Goal: Task Accomplishment & Management: Manage account settings

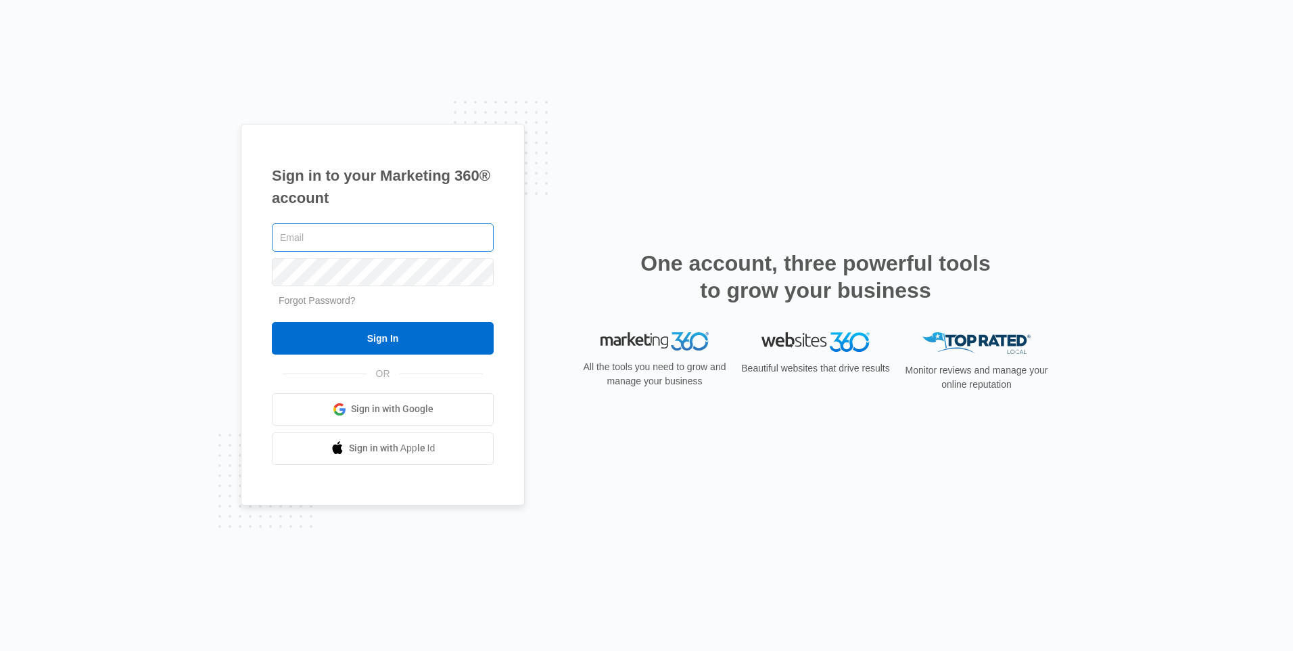
click at [294, 242] on input "text" at bounding box center [383, 237] width 222 height 28
type input "[EMAIL_ADDRESS][DOMAIN_NAME]"
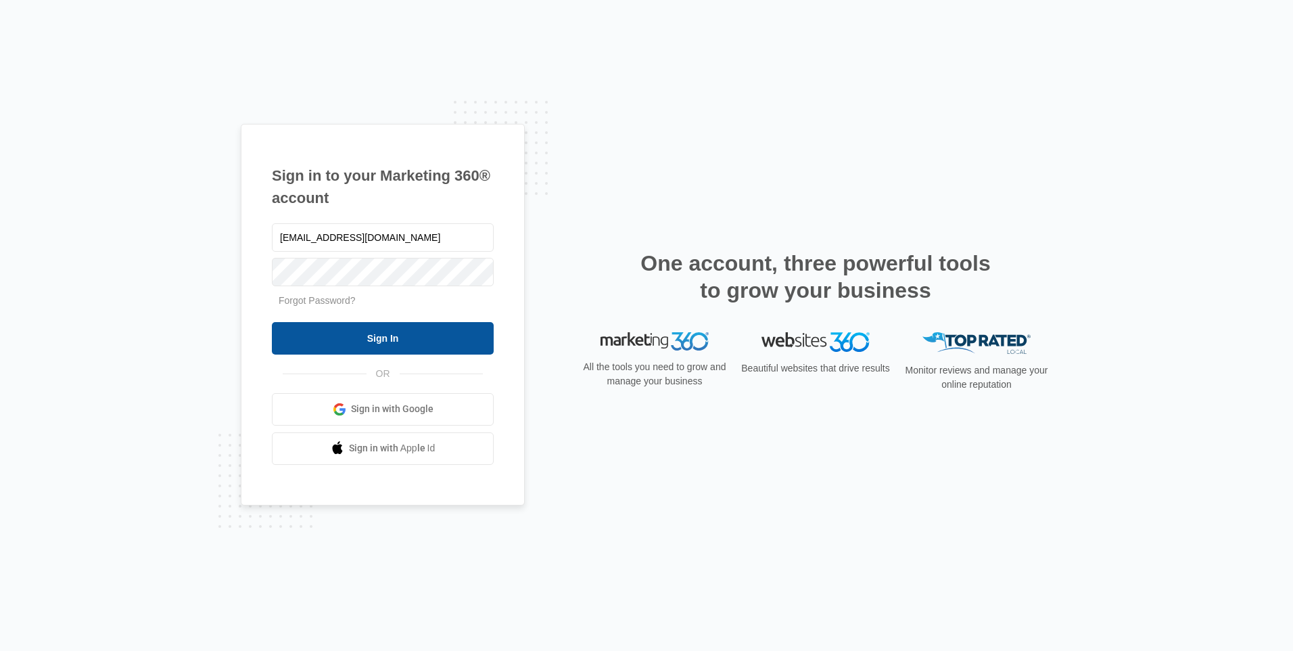
click at [425, 335] on input "Sign In" at bounding box center [383, 338] width 222 height 32
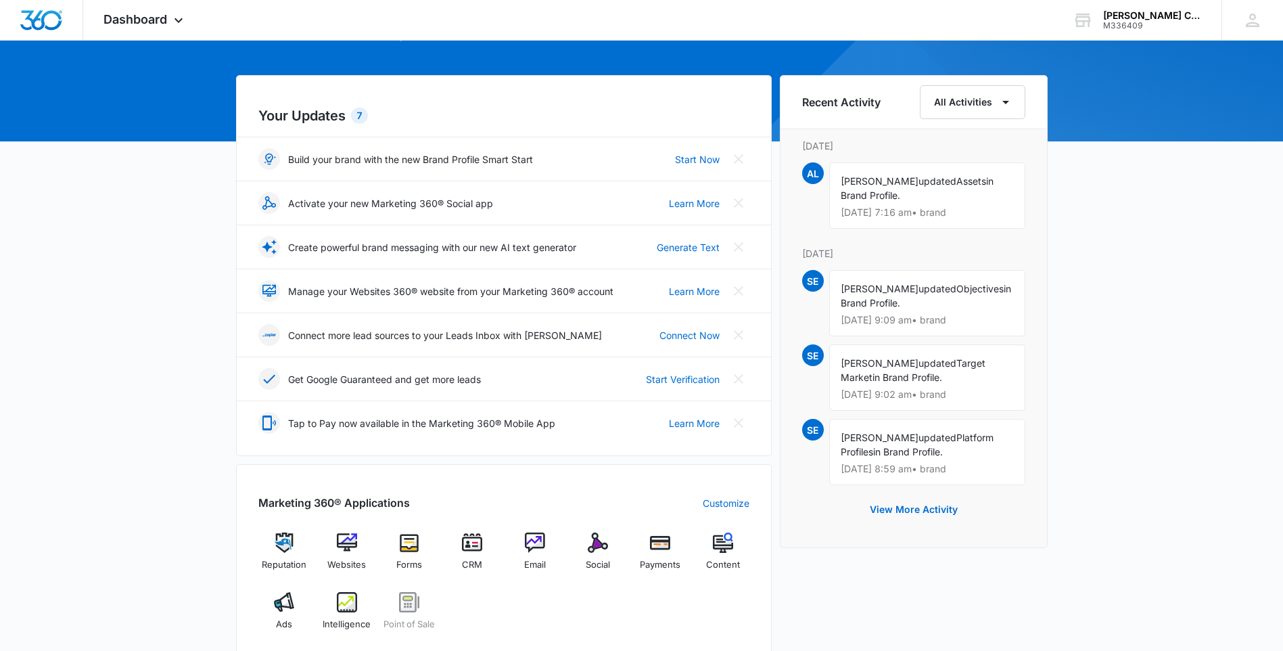
scroll to position [135, 0]
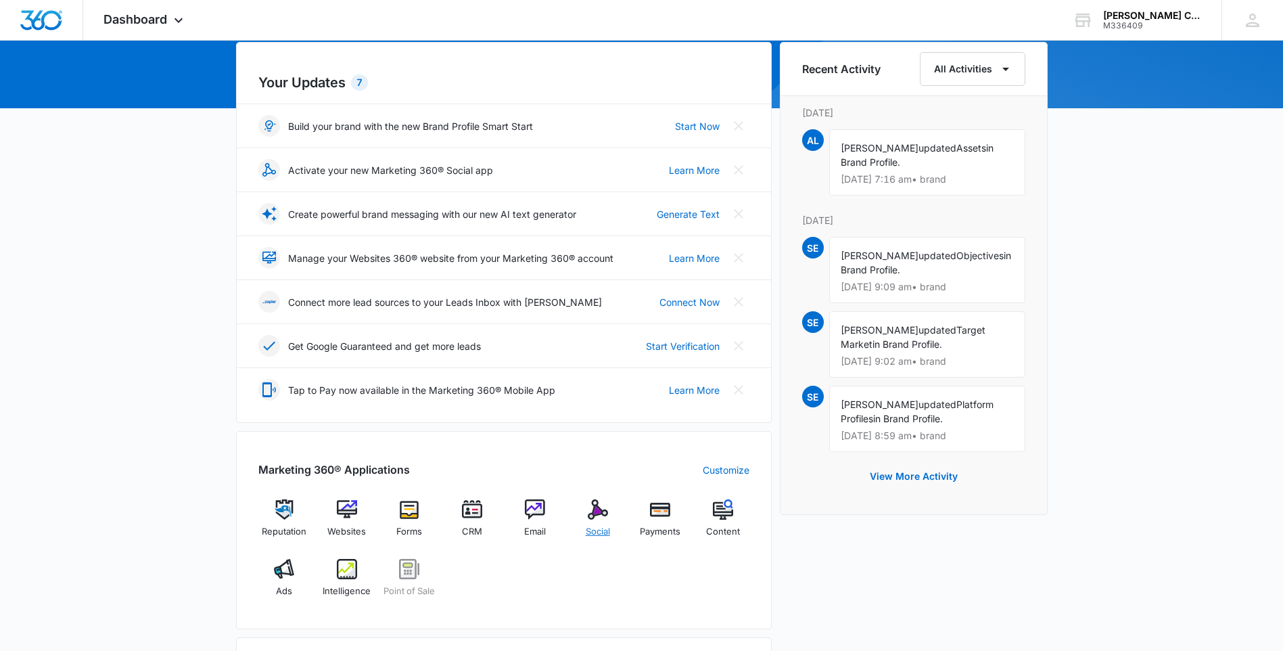
click at [604, 512] on img at bounding box center [598, 509] width 20 height 20
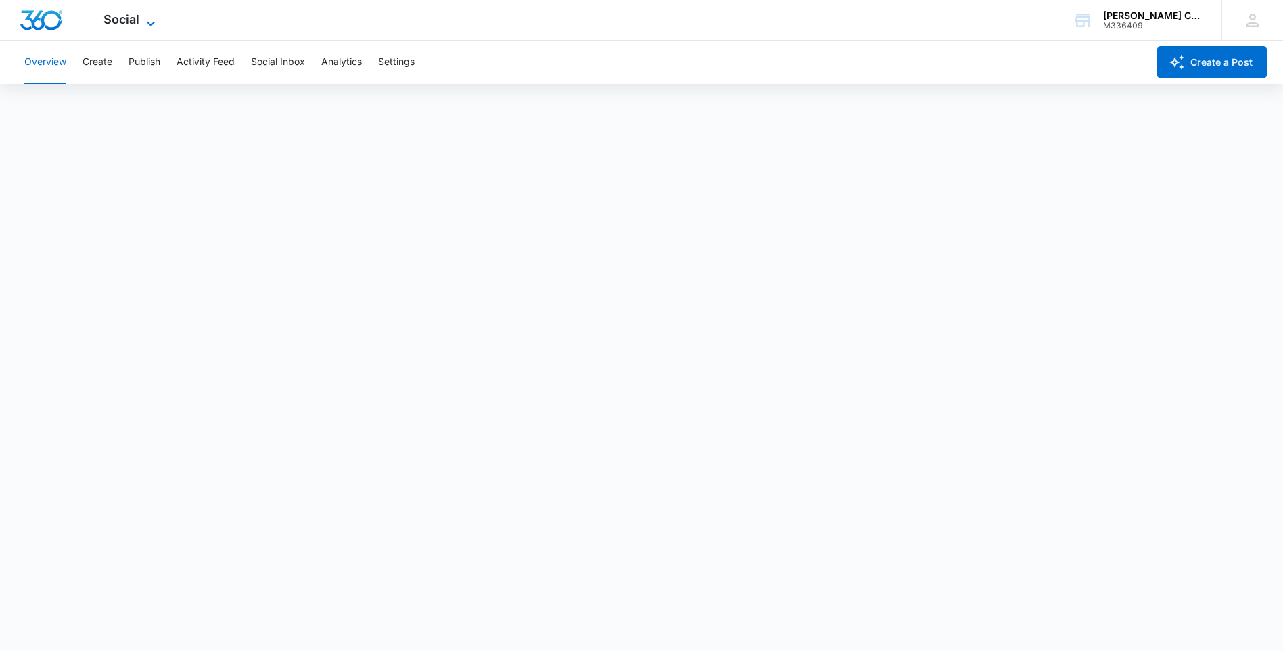
click at [147, 17] on icon at bounding box center [151, 24] width 16 height 16
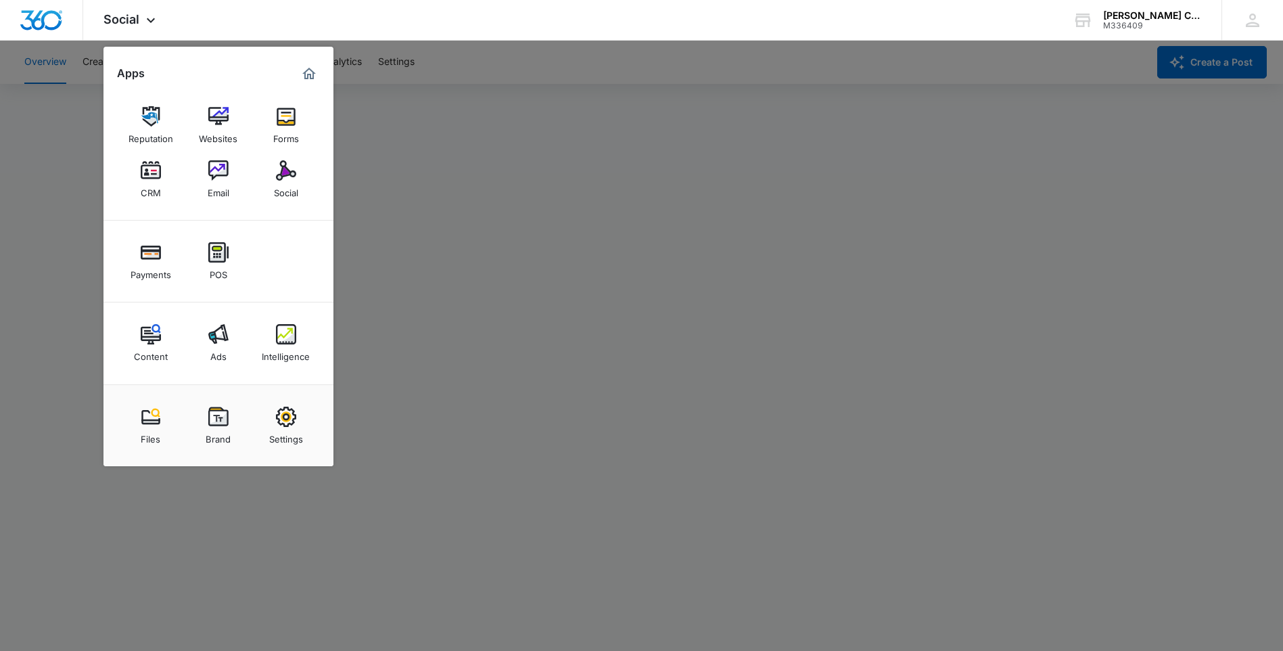
click at [312, 74] on img "Marketing 360® Dashboard" at bounding box center [309, 74] width 16 height 16
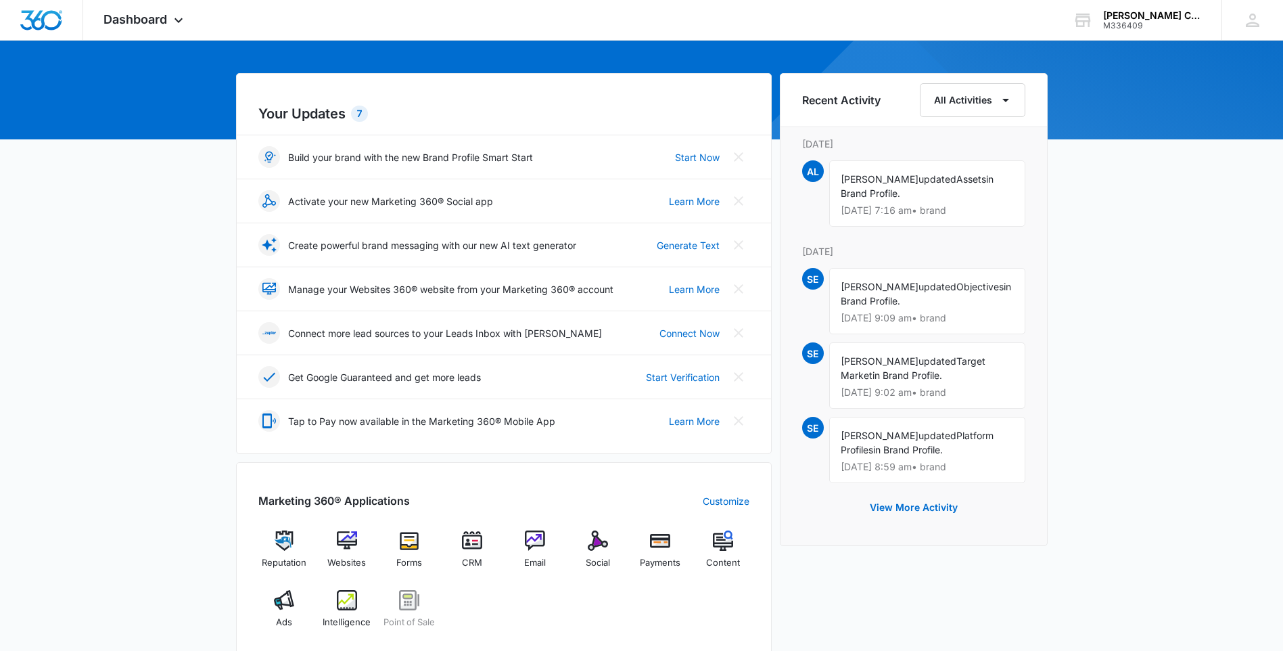
scroll to position [135, 0]
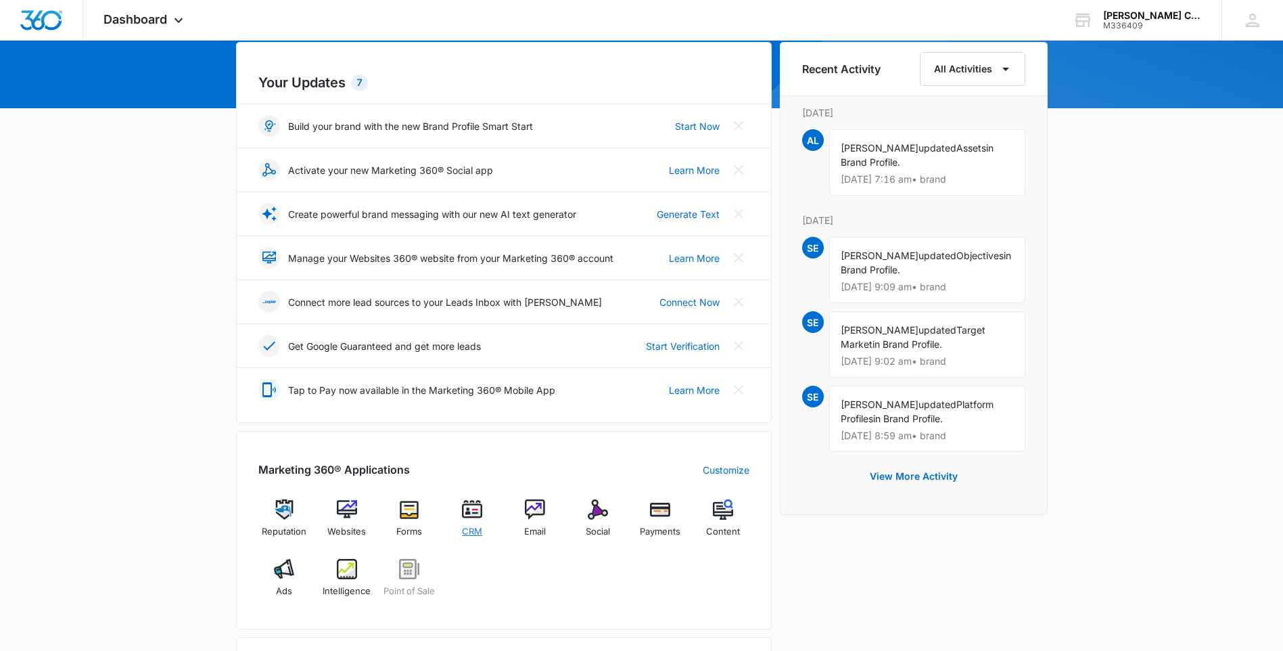
click at [473, 515] on img at bounding box center [472, 509] width 20 height 20
